Goal: Task Accomplishment & Management: Use online tool/utility

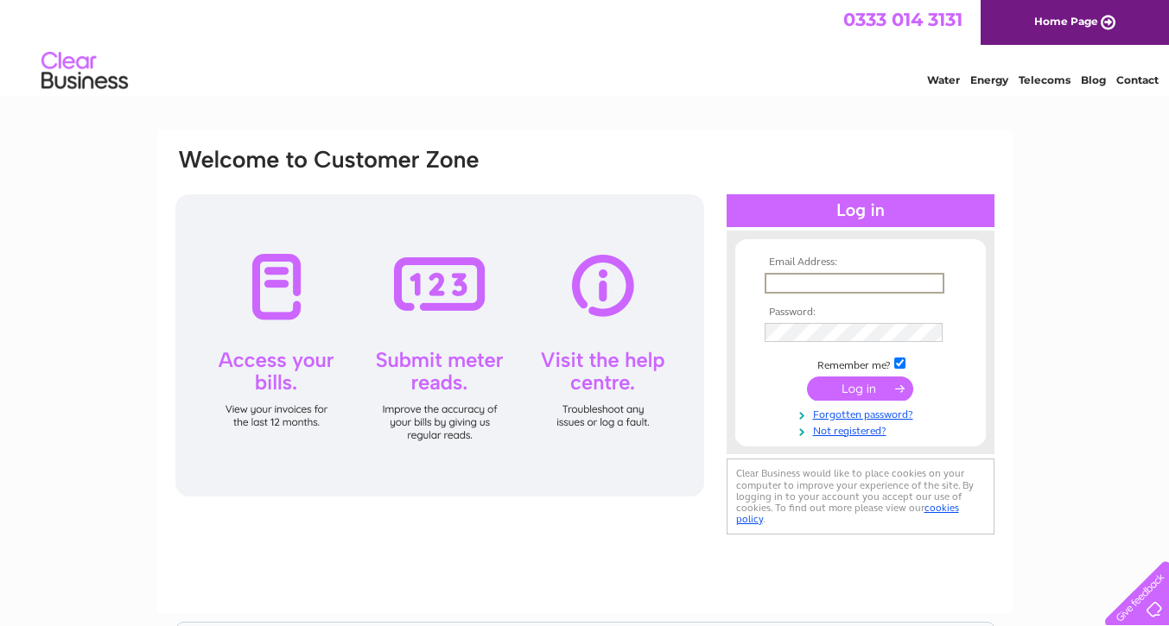
click at [827, 288] on input "text" at bounding box center [855, 283] width 180 height 21
type input "maciasr33@wp.pl"
click at [862, 385] on input "submit" at bounding box center [860, 389] width 106 height 24
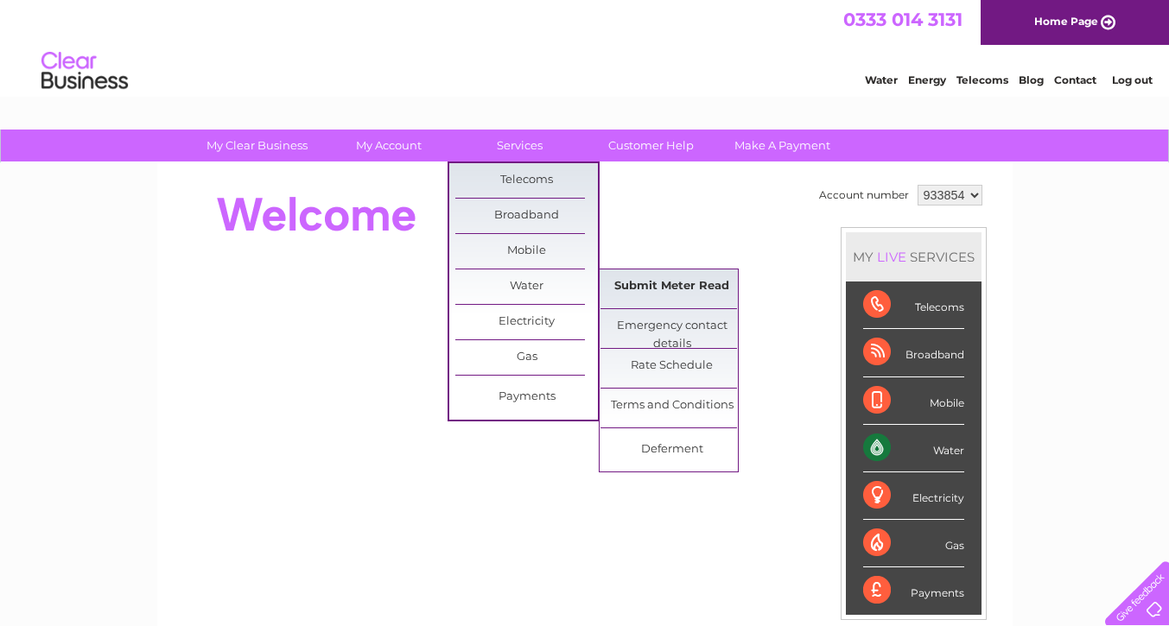
click at [670, 297] on link "Submit Meter Read" at bounding box center [671, 287] width 143 height 35
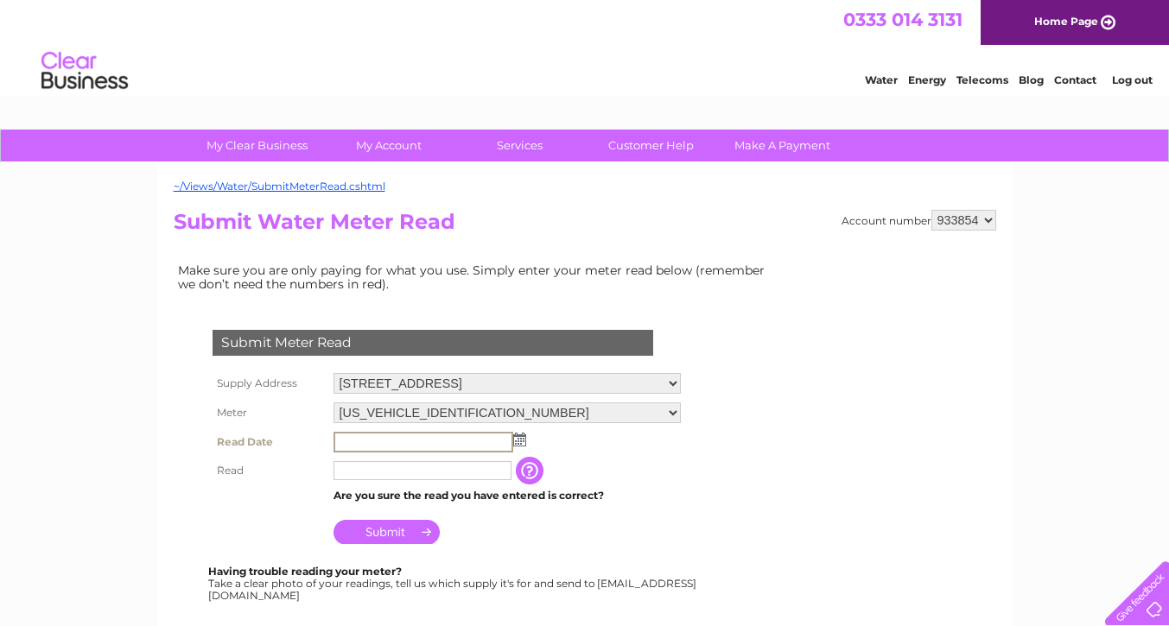
click at [397, 444] on input "text" at bounding box center [423, 442] width 180 height 21
click at [521, 441] on img at bounding box center [517, 439] width 13 height 14
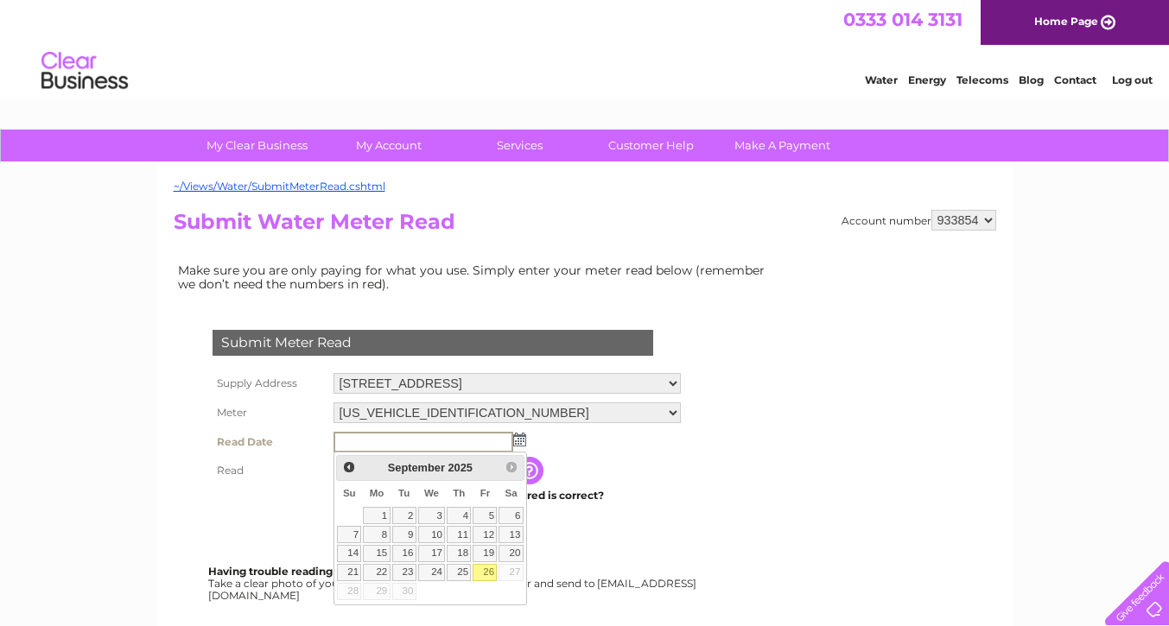
click at [483, 575] on link "26" at bounding box center [485, 572] width 24 height 17
type input "[DATE]"
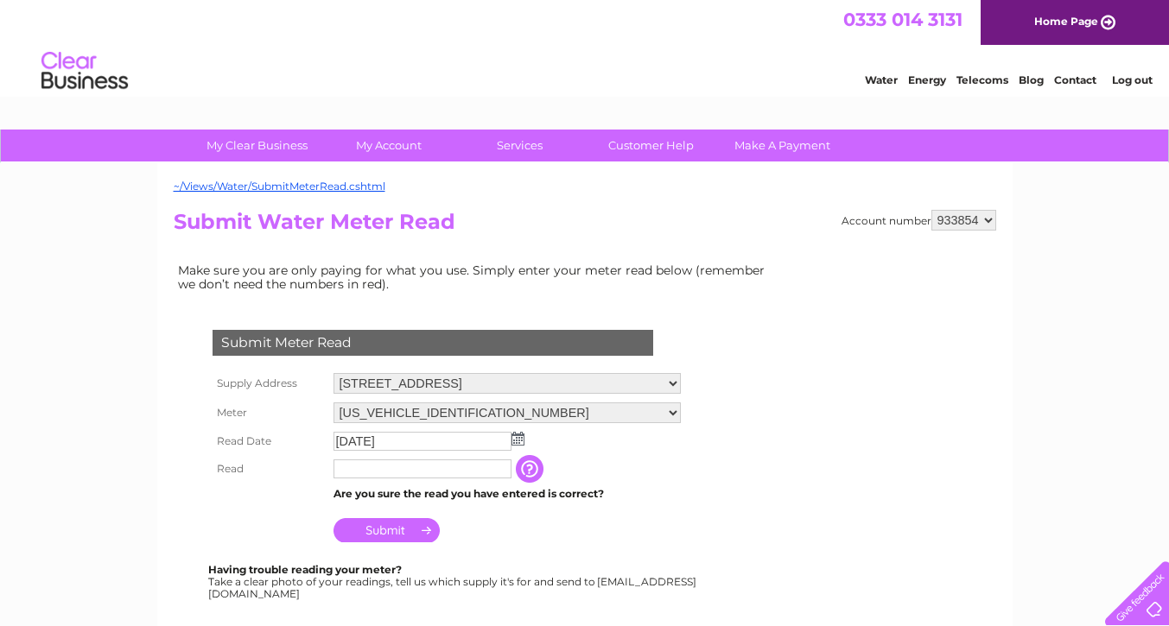
click at [528, 474] on input "button" at bounding box center [531, 469] width 31 height 28
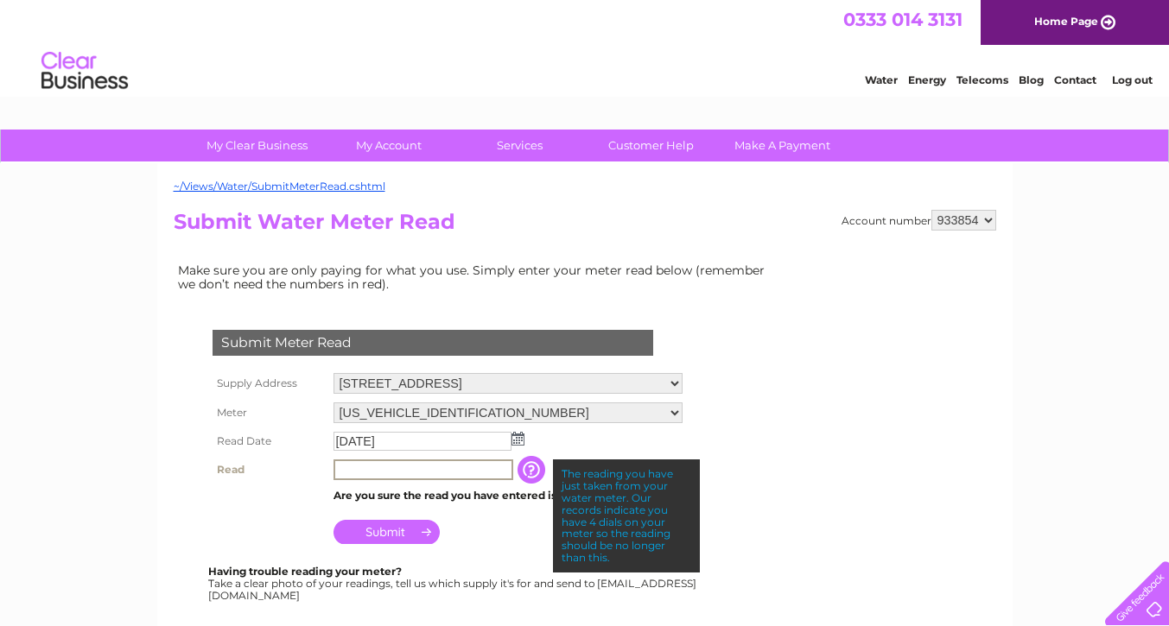
click at [445, 476] on input "text" at bounding box center [423, 470] width 180 height 21
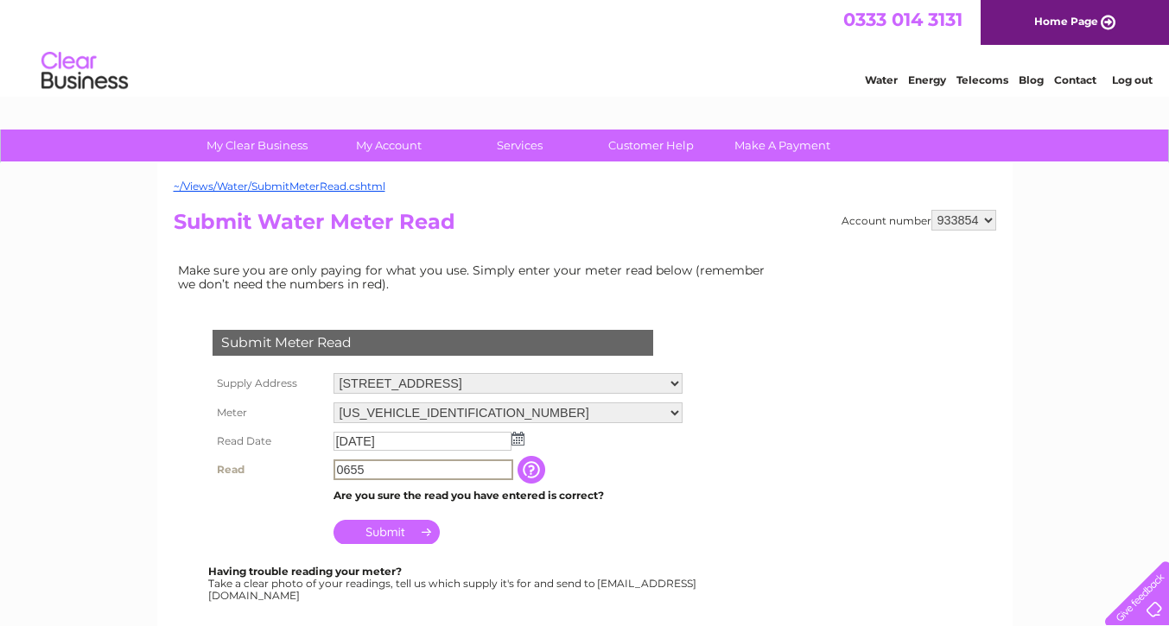
type input "0655"
click at [382, 533] on input "Submit" at bounding box center [386, 530] width 106 height 24
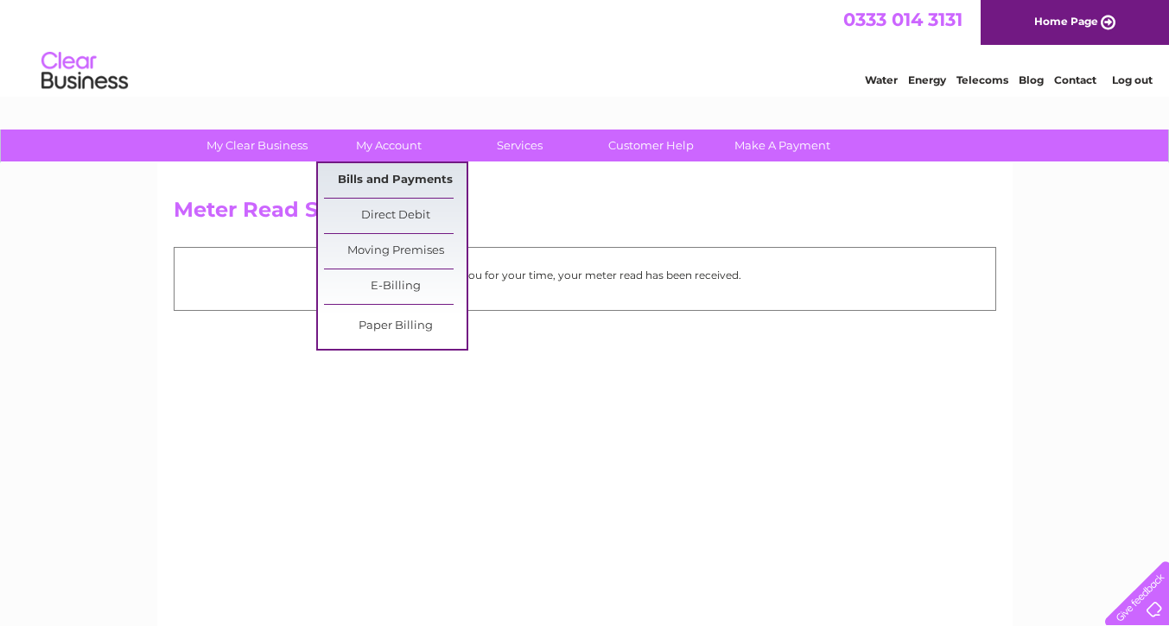
click at [387, 187] on link "Bills and Payments" at bounding box center [395, 180] width 143 height 35
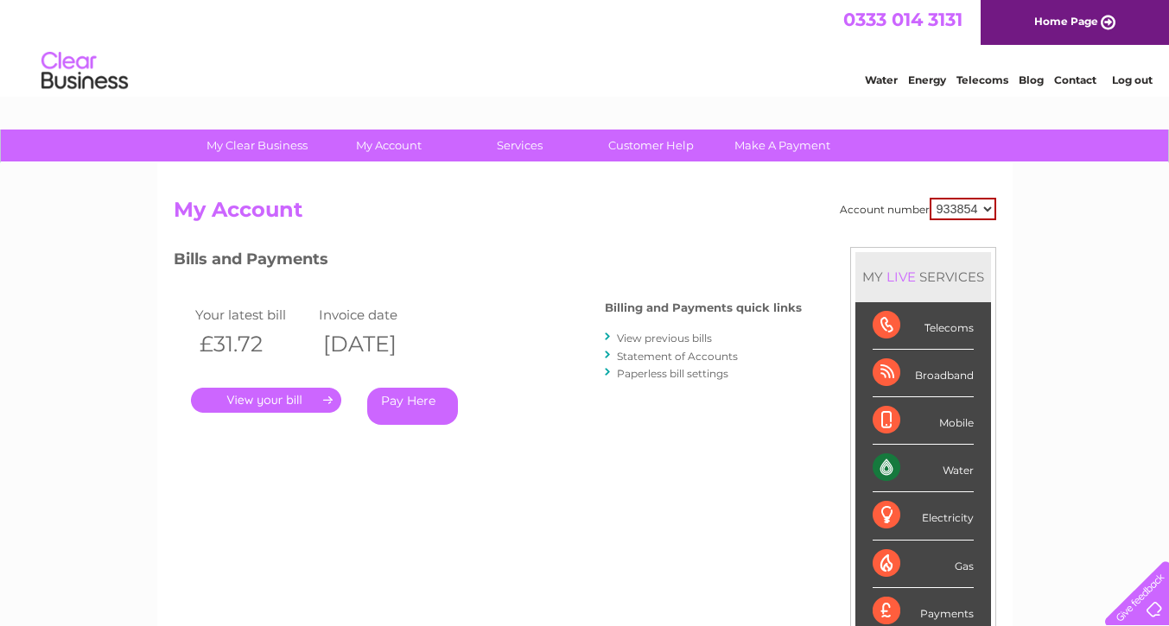
click at [260, 401] on link "." at bounding box center [266, 400] width 150 height 25
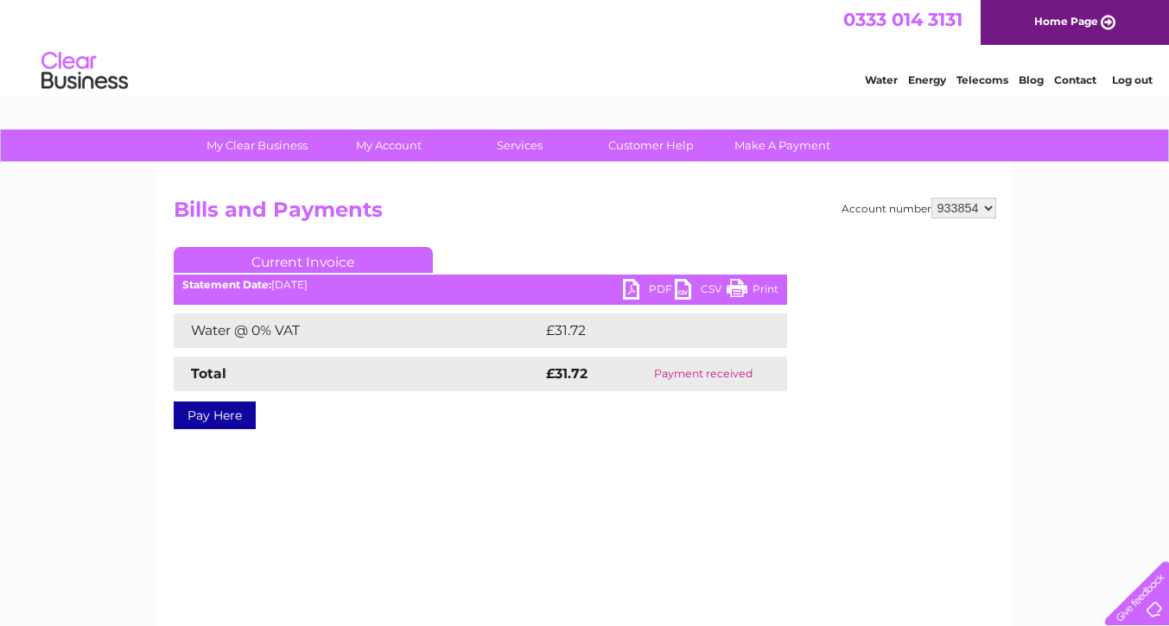
click at [624, 289] on link "PDF" at bounding box center [649, 291] width 52 height 25
